Goal: Transaction & Acquisition: Subscribe to service/newsletter

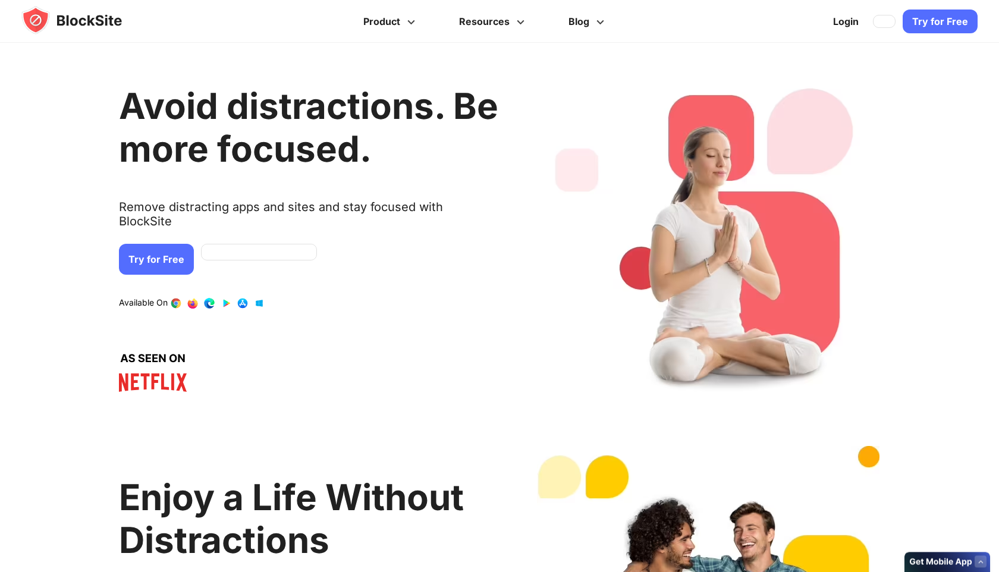
click at [135, 244] on link "Try for Free" at bounding box center [156, 259] width 75 height 31
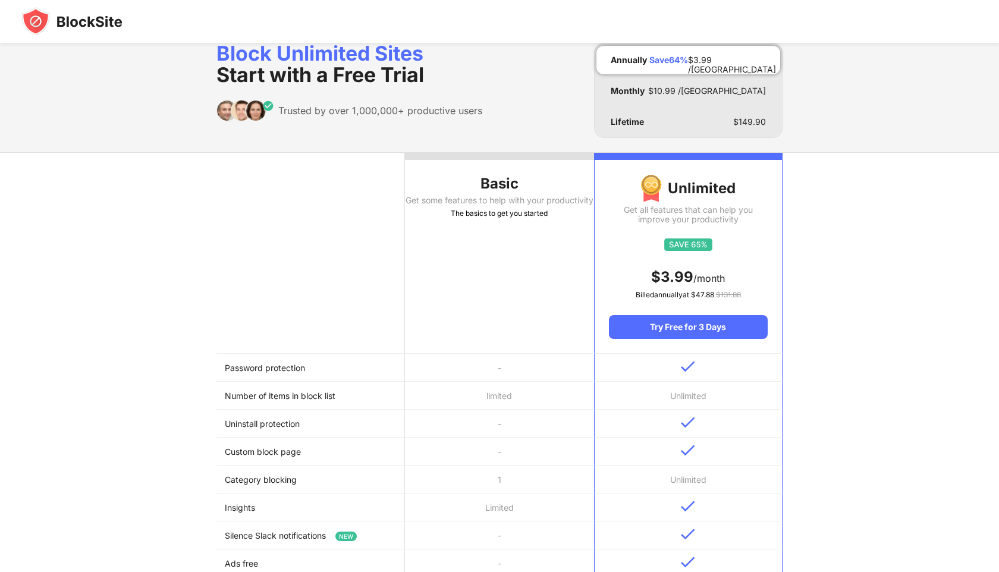
scroll to position [14, 0]
click at [480, 247] on th "Basic Get some features to help with your productivity The basics to get you st…" at bounding box center [499, 253] width 188 height 201
click at [503, 202] on div "Get some features to help with your productivity" at bounding box center [499, 201] width 188 height 10
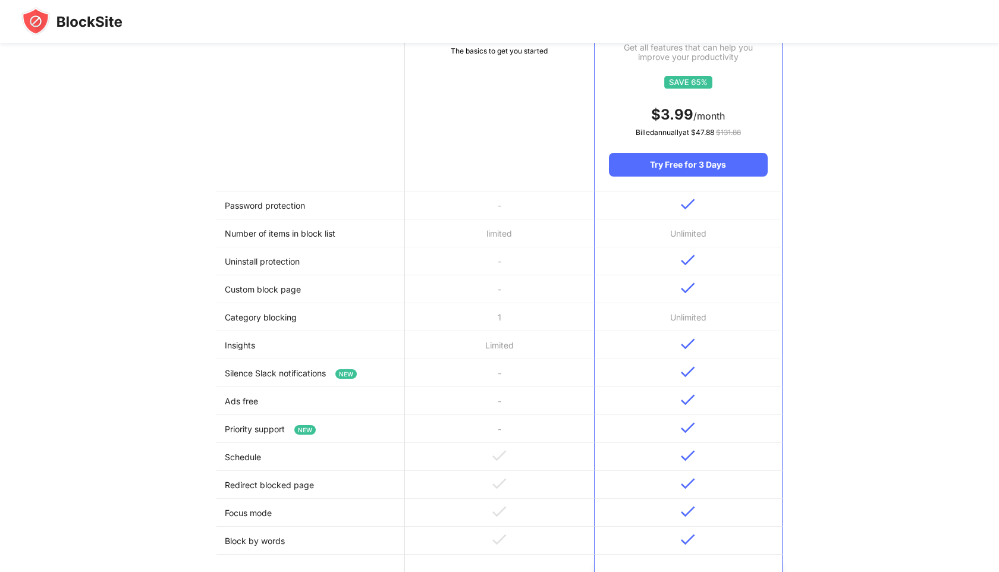
scroll to position [0, 0]
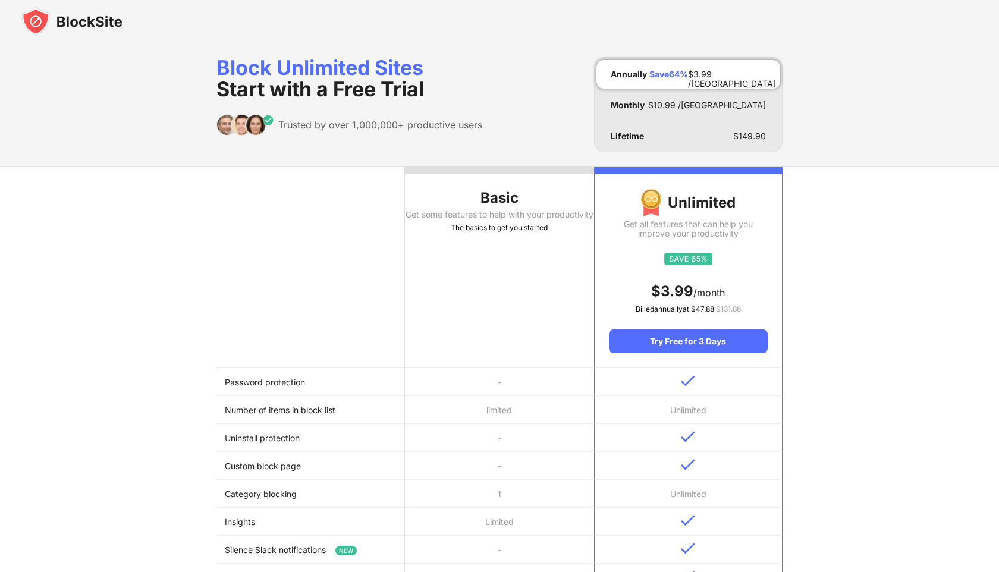
click at [97, 15] on img at bounding box center [71, 21] width 101 height 29
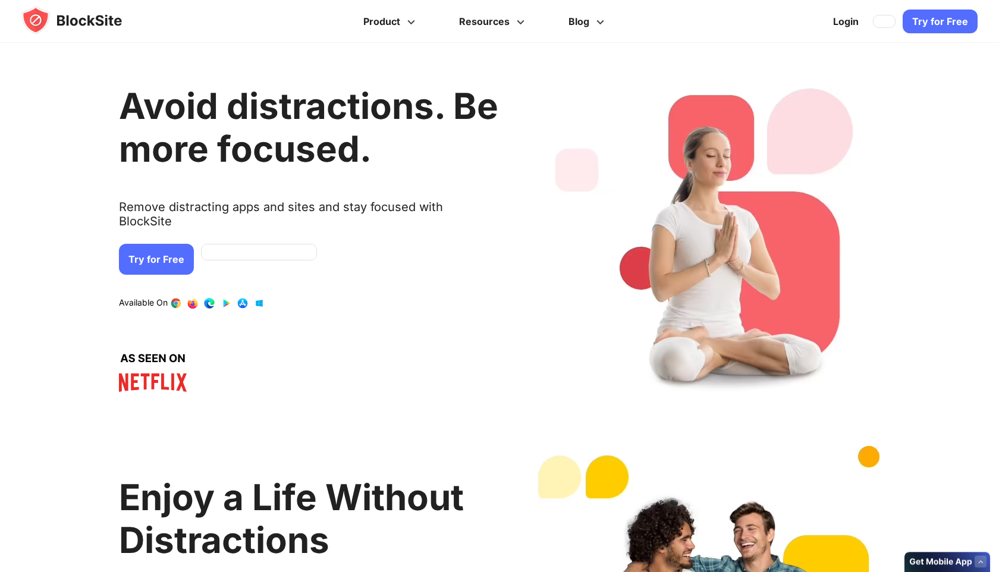
click at [948, 21] on link "Try for Free" at bounding box center [939, 22] width 75 height 24
